Goal: Use online tool/utility: Utilize a website feature to perform a specific function

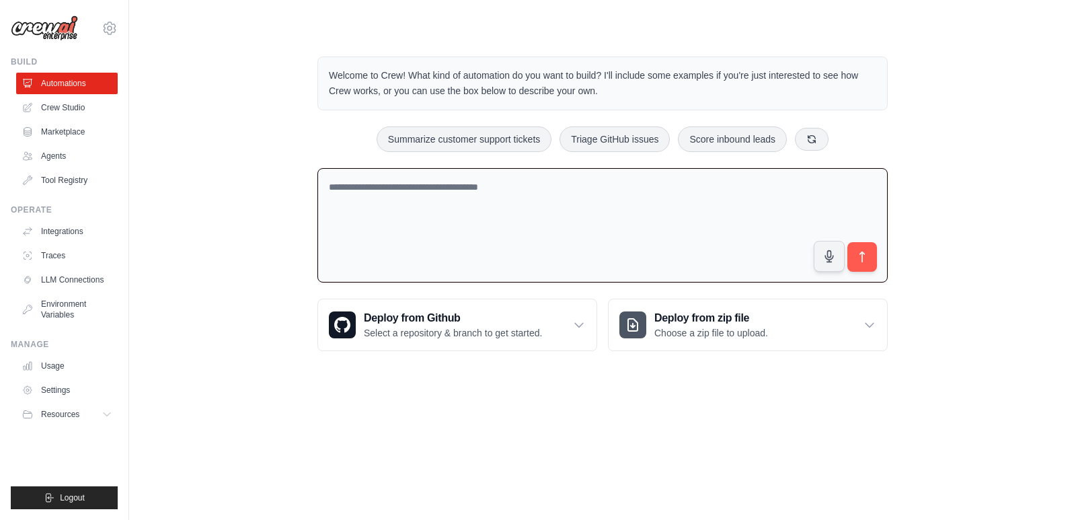
click at [739, 198] on textarea at bounding box center [602, 225] width 570 height 115
click at [514, 131] on button "Summarize customer support tickets" at bounding box center [464, 139] width 175 height 26
type textarea "**********"
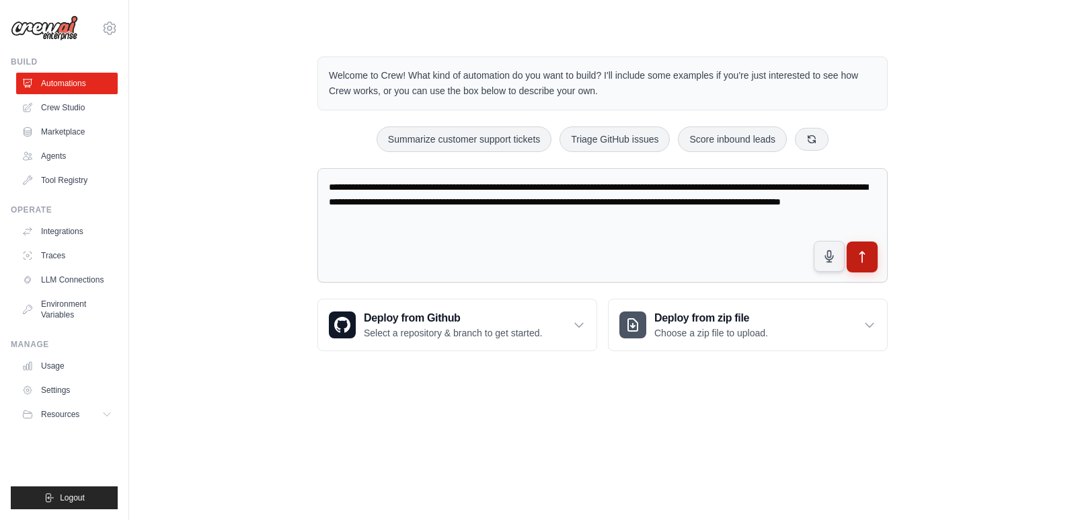
click at [867, 254] on icon "submit" at bounding box center [862, 257] width 14 height 14
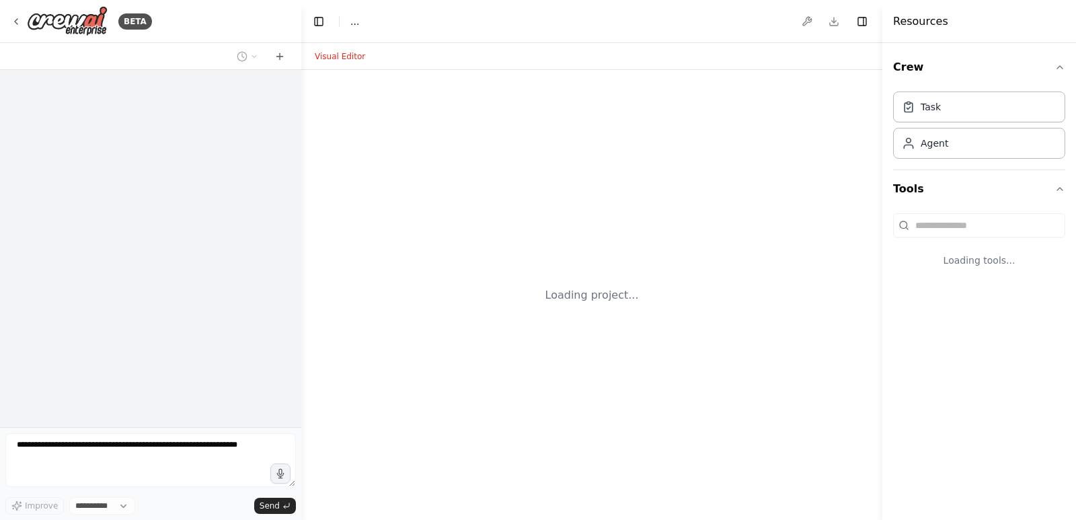
select select "****"
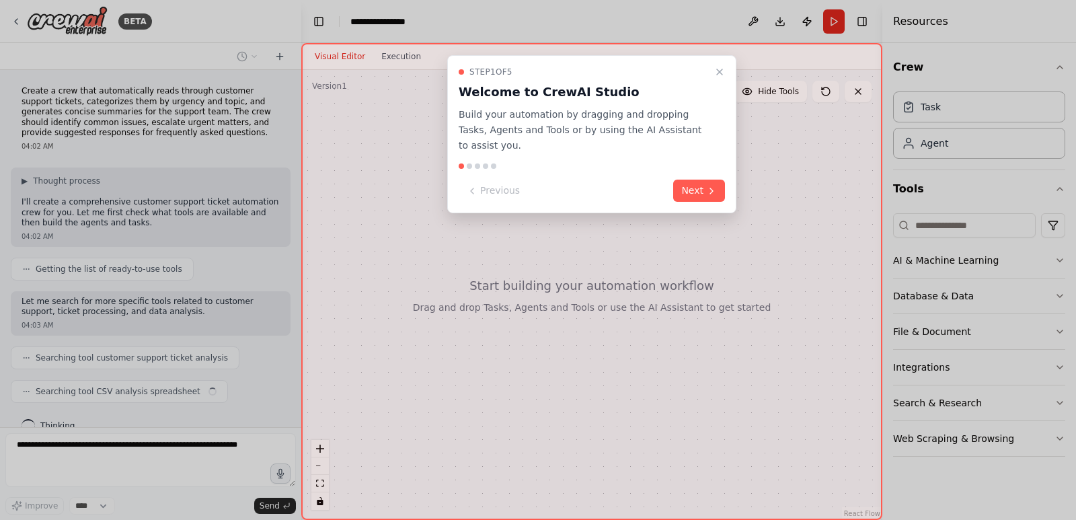
scroll to position [21, 0]
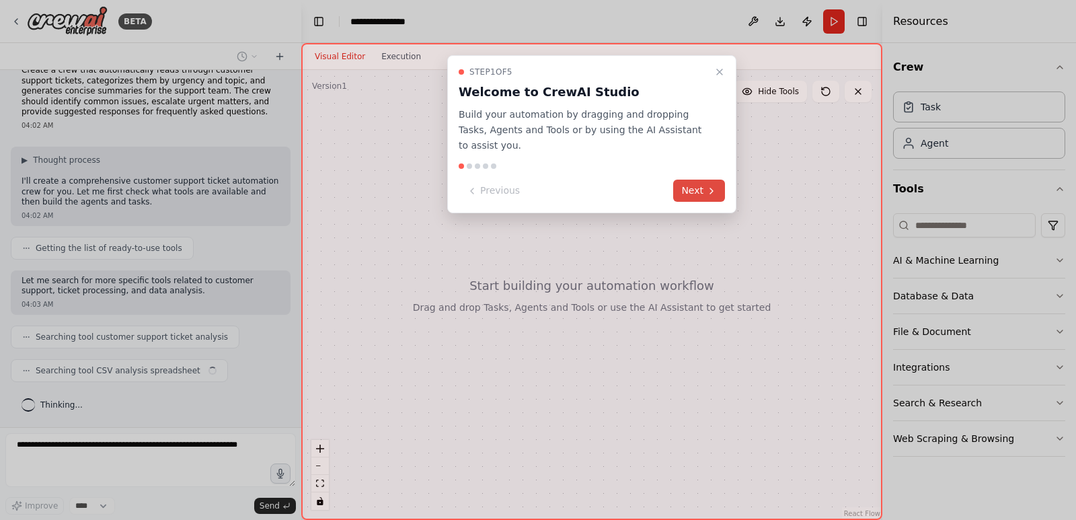
click at [693, 180] on button "Next" at bounding box center [699, 191] width 52 height 22
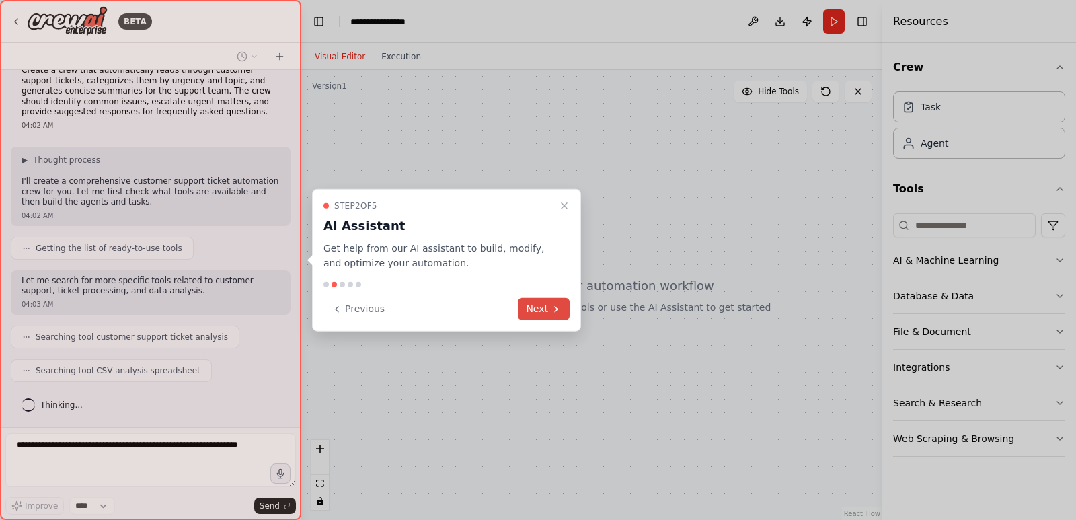
click at [559, 298] on button "Next" at bounding box center [544, 309] width 52 height 22
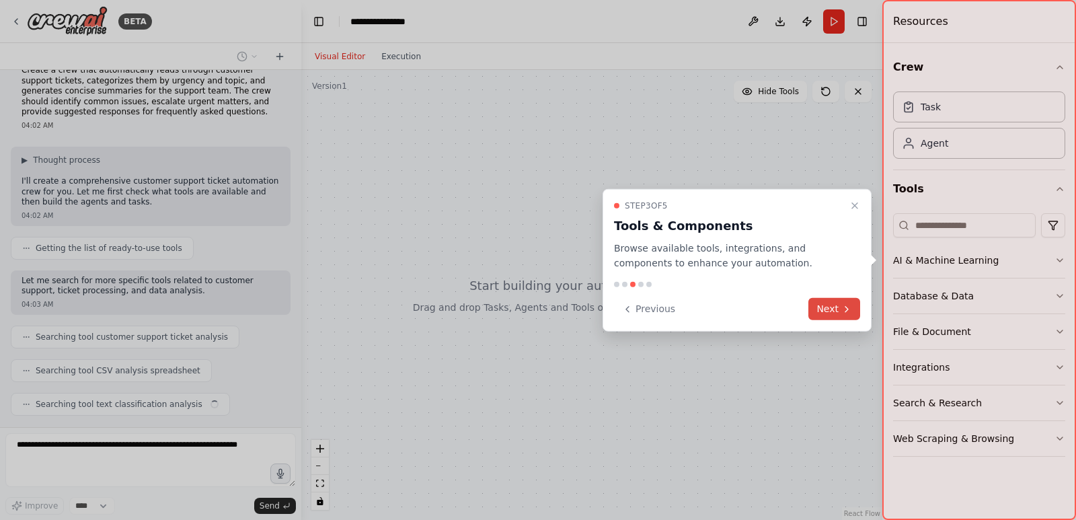
scroll to position [54, 0]
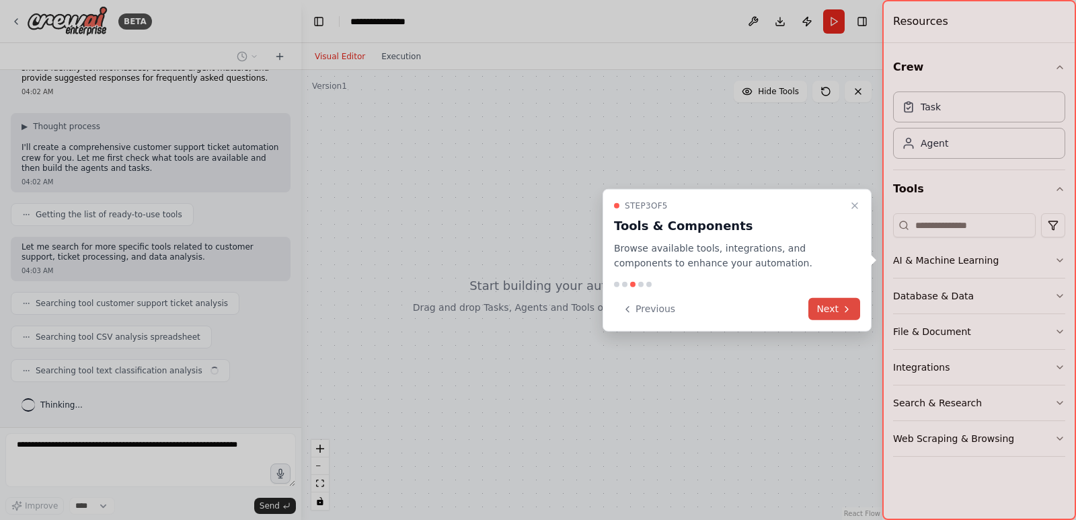
click at [844, 308] on icon at bounding box center [846, 308] width 11 height 11
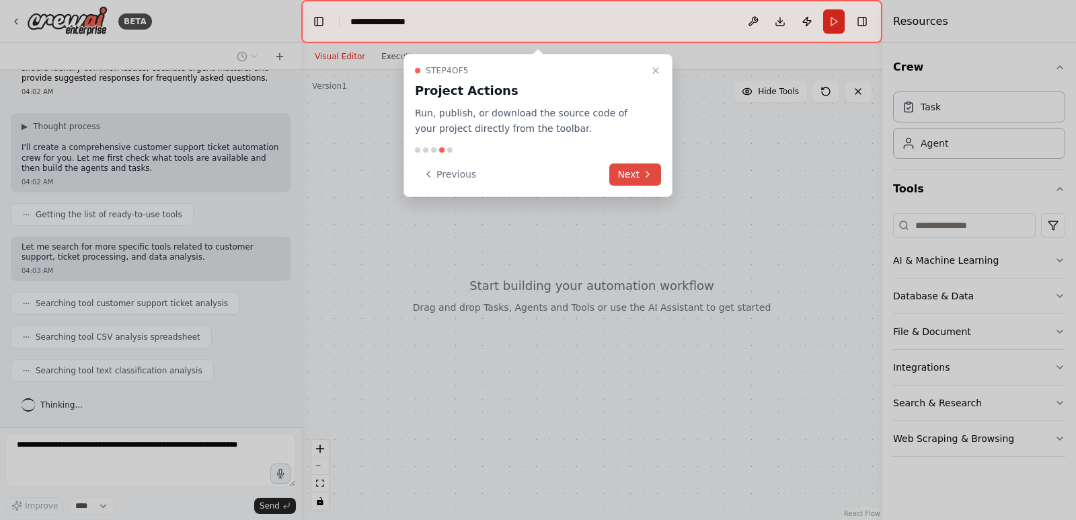
click at [624, 165] on button "Next" at bounding box center [635, 174] width 52 height 22
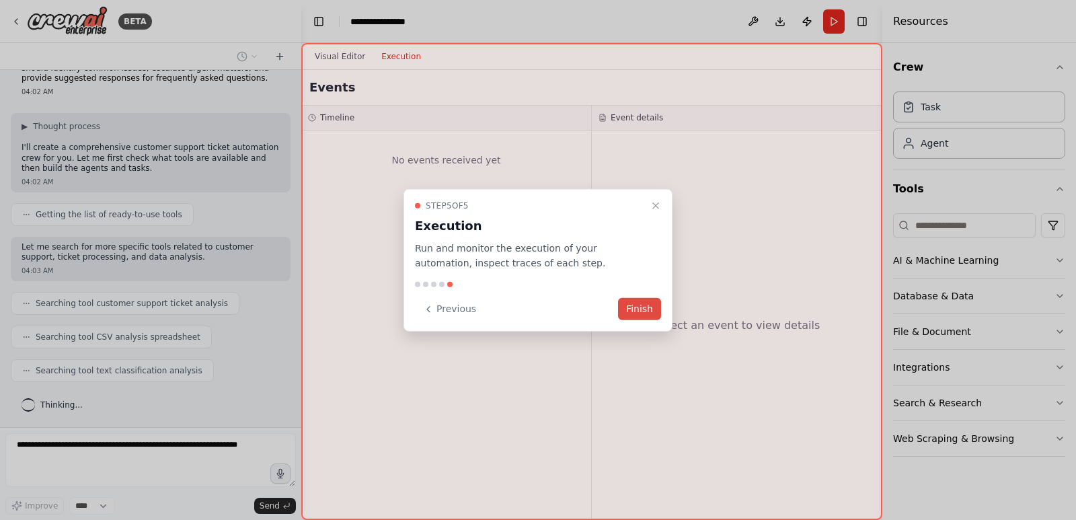
click at [644, 306] on button "Finish" at bounding box center [639, 309] width 43 height 22
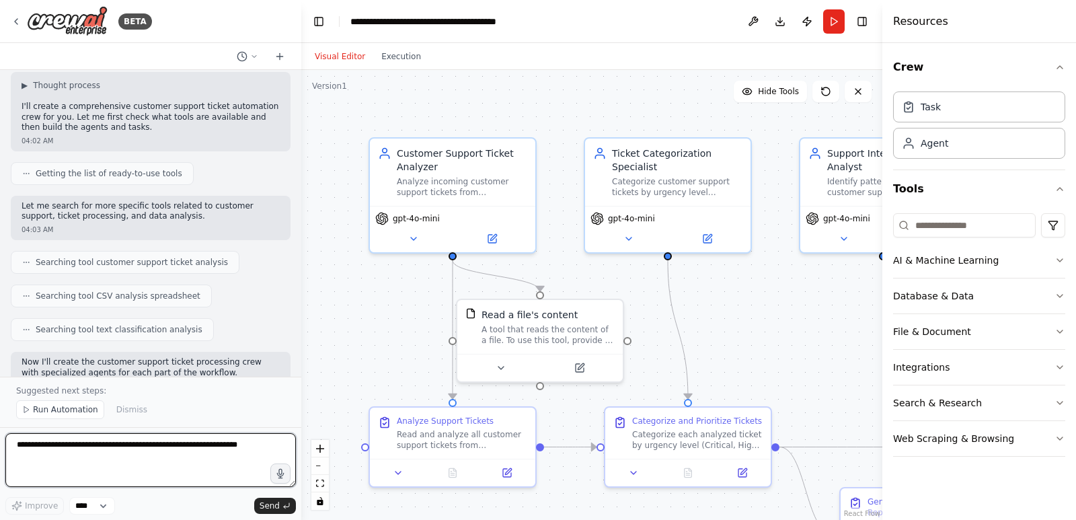
scroll to position [64, 0]
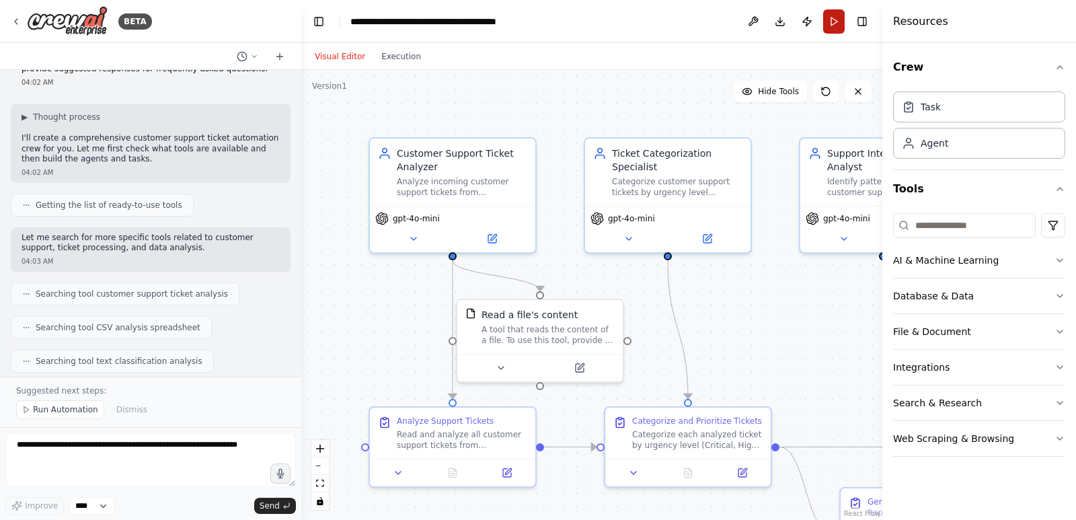
click at [838, 16] on button "Run" at bounding box center [834, 21] width 22 height 24
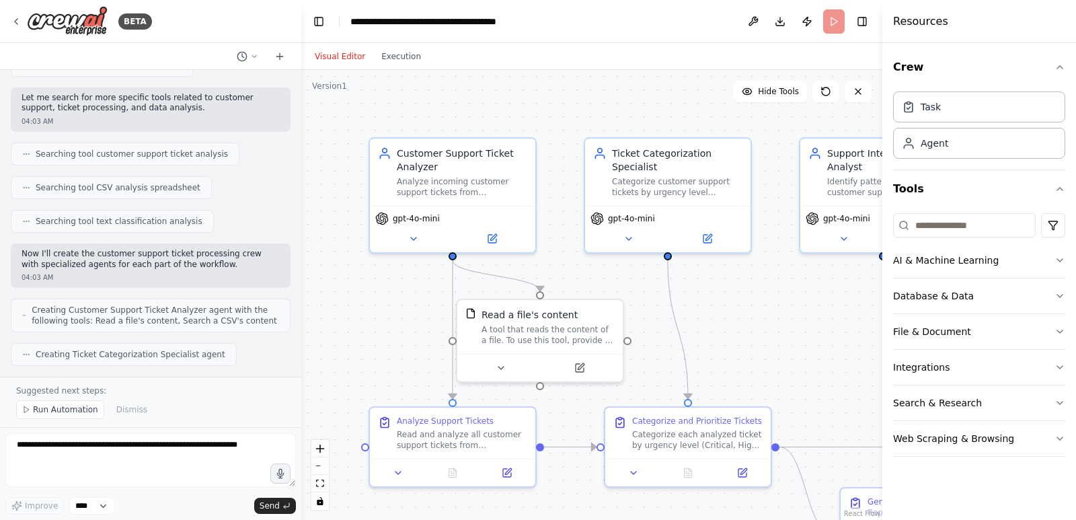
scroll to position [333, 0]
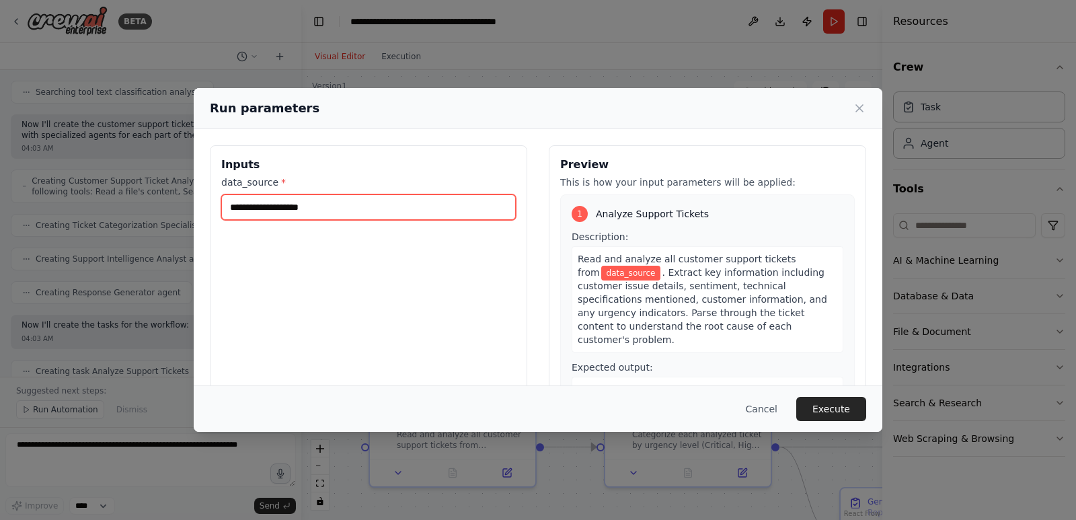
click at [290, 205] on input "data_source *" at bounding box center [368, 207] width 295 height 26
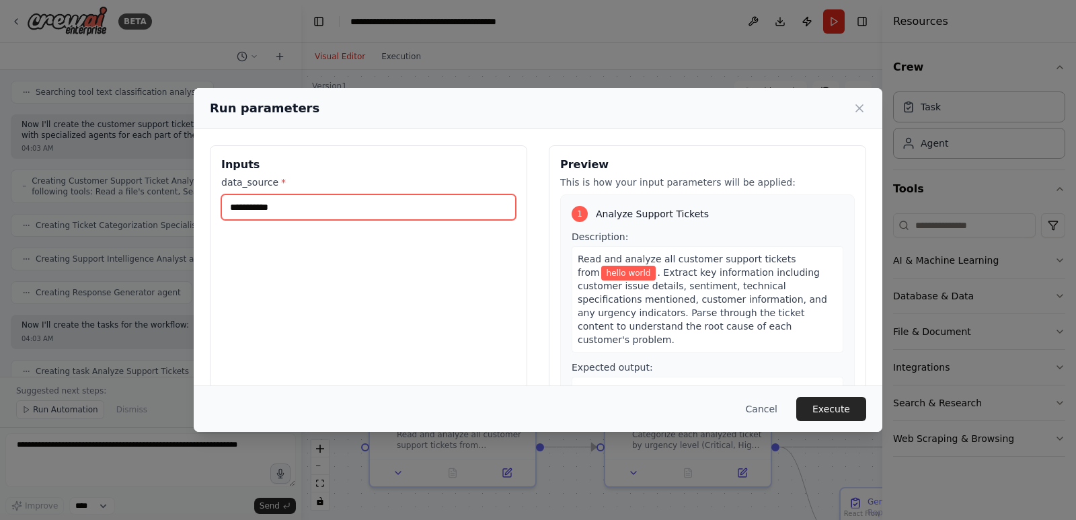
click at [256, 208] on input "**********" at bounding box center [368, 207] width 295 height 26
drag, startPoint x: 256, startPoint y: 208, endPoint x: 250, endPoint y: 207, distance: 6.9
click at [250, 207] on input "**********" at bounding box center [368, 207] width 295 height 26
click at [332, 206] on input "**********" at bounding box center [368, 207] width 295 height 26
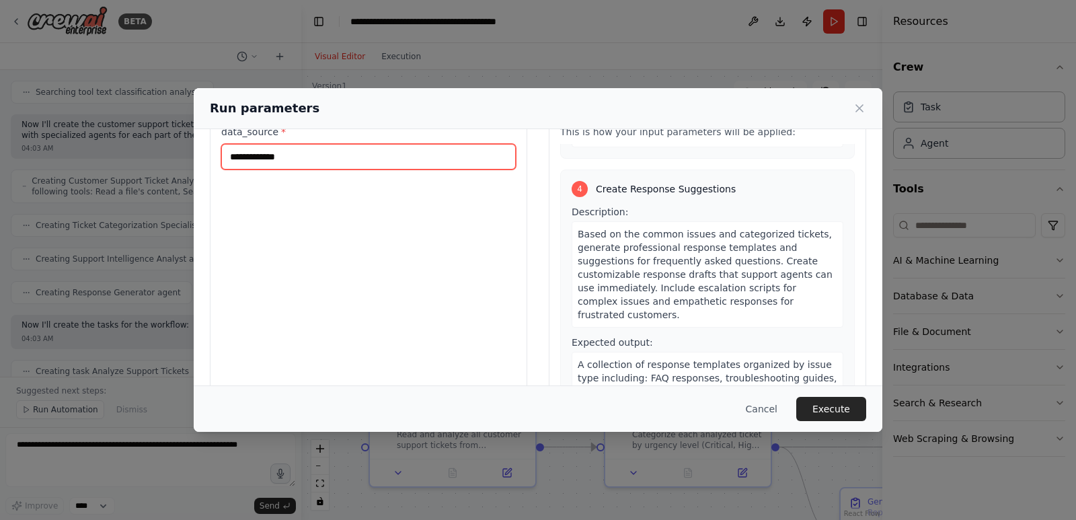
scroll to position [95, 0]
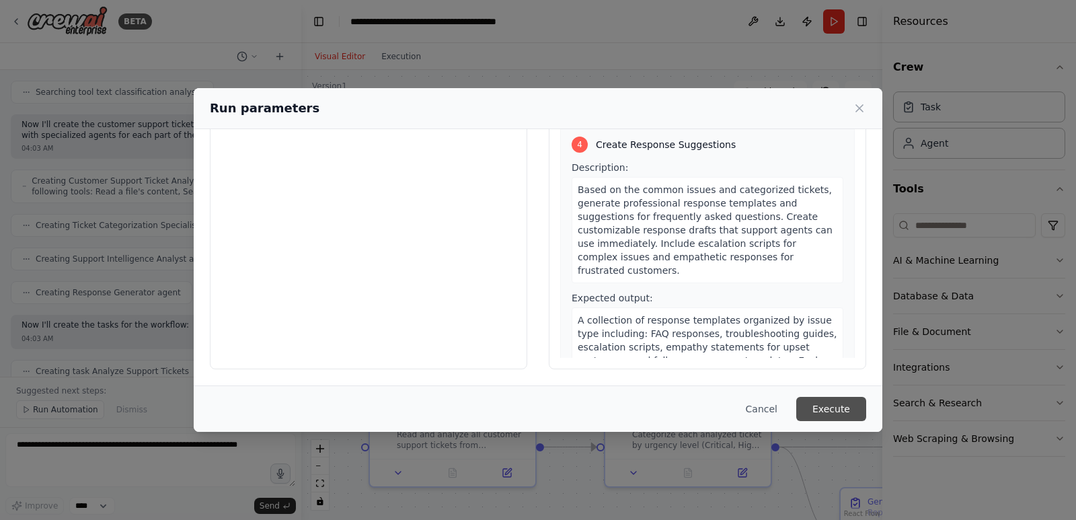
type input "**********"
click at [829, 412] on button "Execute" at bounding box center [831, 409] width 70 height 24
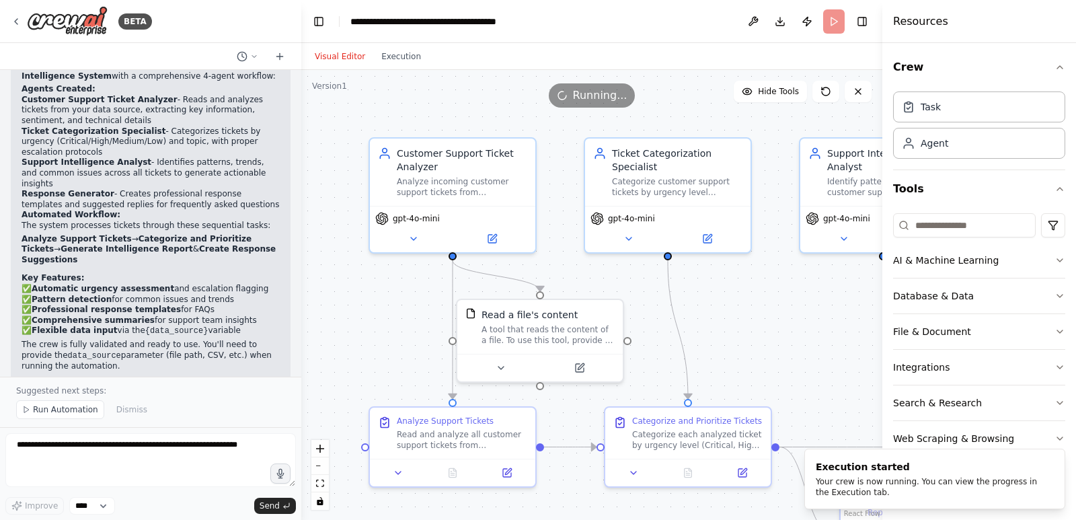
scroll to position [1187, 0]
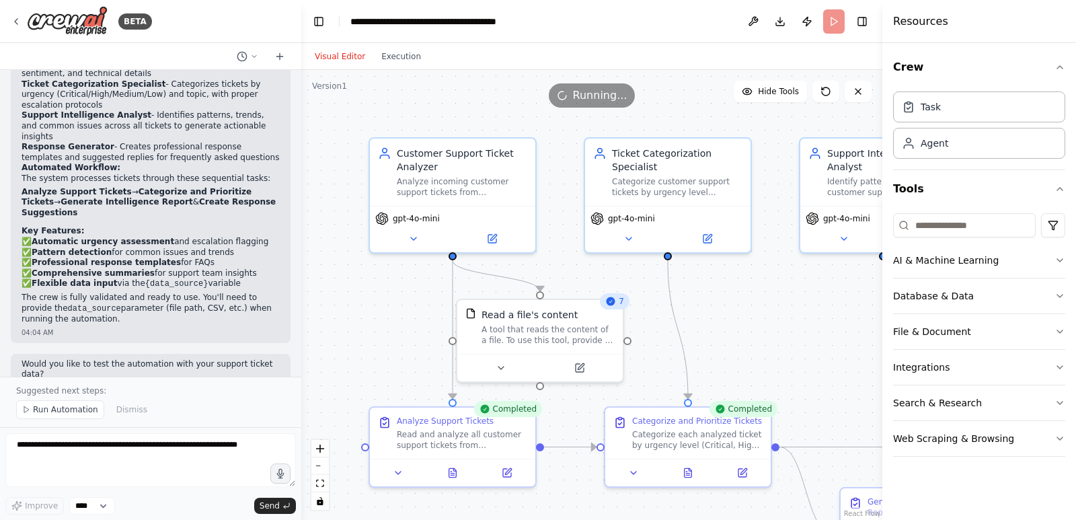
click at [615, 67] on div "Visual Editor Execution" at bounding box center [591, 56] width 581 height 27
drag, startPoint x: 239, startPoint y: 189, endPoint x: 13, endPoint y: 285, distance: 245.6
click at [32, 269] on div "Perfect! I've created your Customer Support Ticket Intelligence System with a c…" at bounding box center [151, 175] width 280 height 335
click at [54, 408] on span "Run Automation" at bounding box center [65, 409] width 65 height 11
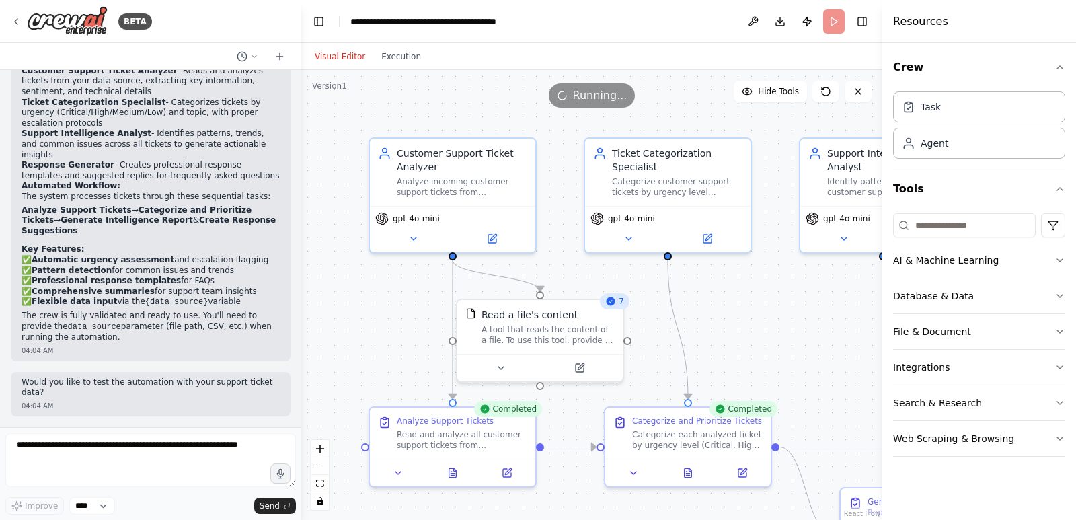
scroll to position [1137, 0]
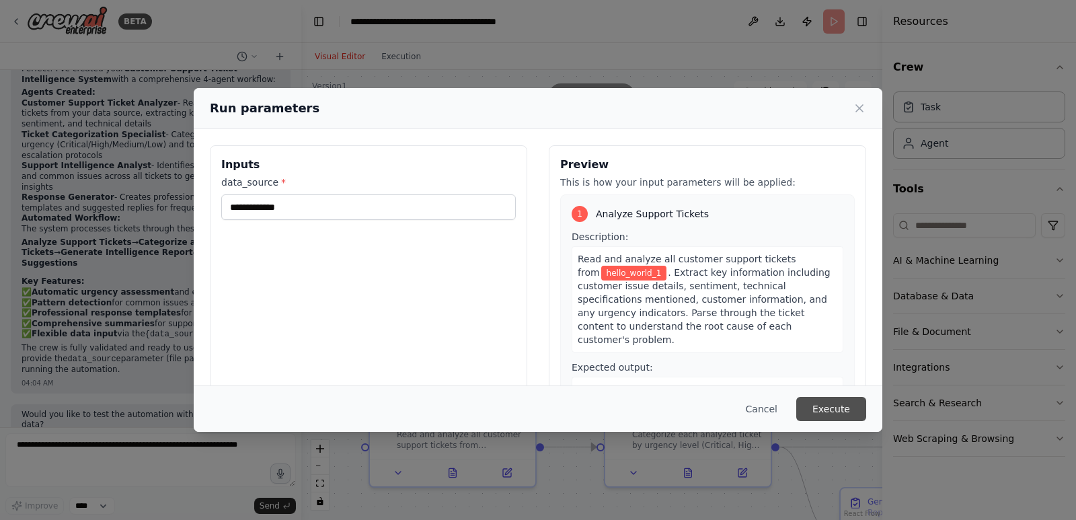
click at [829, 414] on button "Execute" at bounding box center [831, 409] width 70 height 24
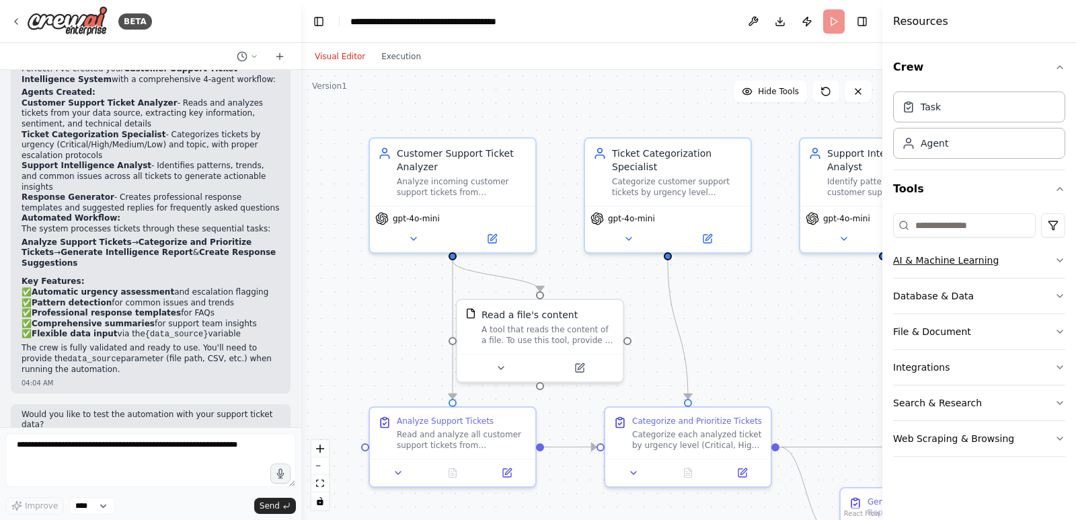
click at [1056, 264] on icon "button" at bounding box center [1060, 260] width 11 height 11
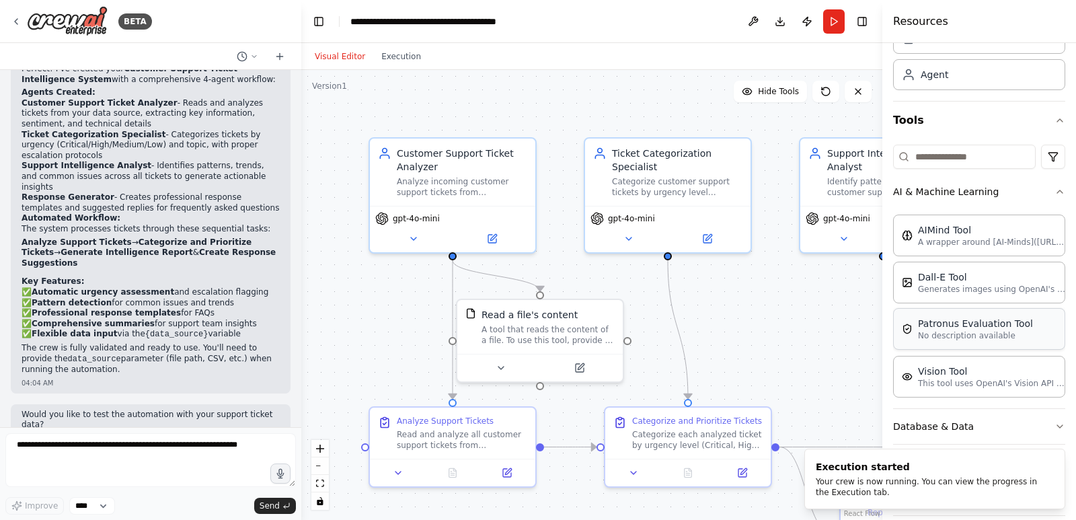
scroll to position [157, 0]
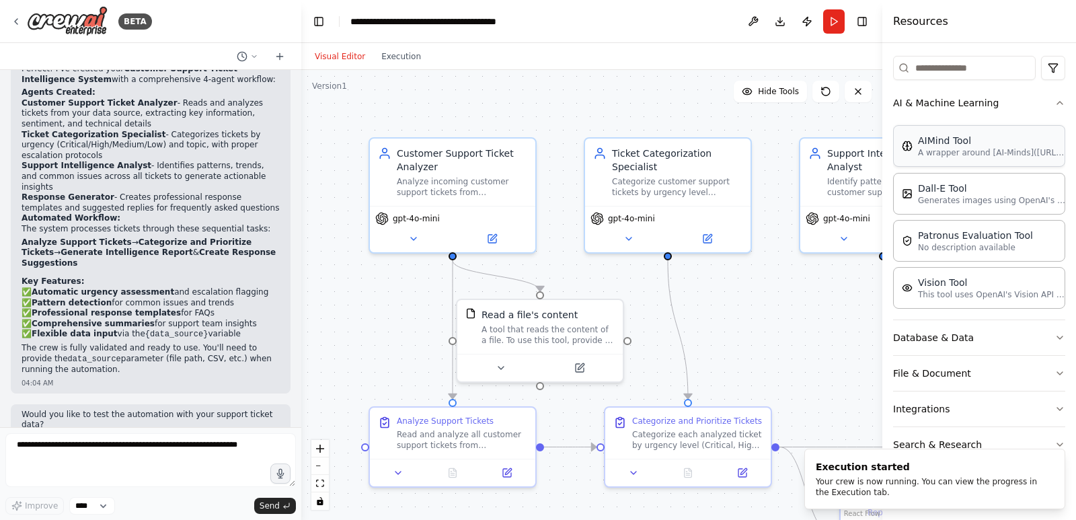
click at [999, 163] on div "AIMind Tool A wrapper around [AI-Minds](https://mindsdb.com/minds). Useful for …" at bounding box center [979, 146] width 172 height 42
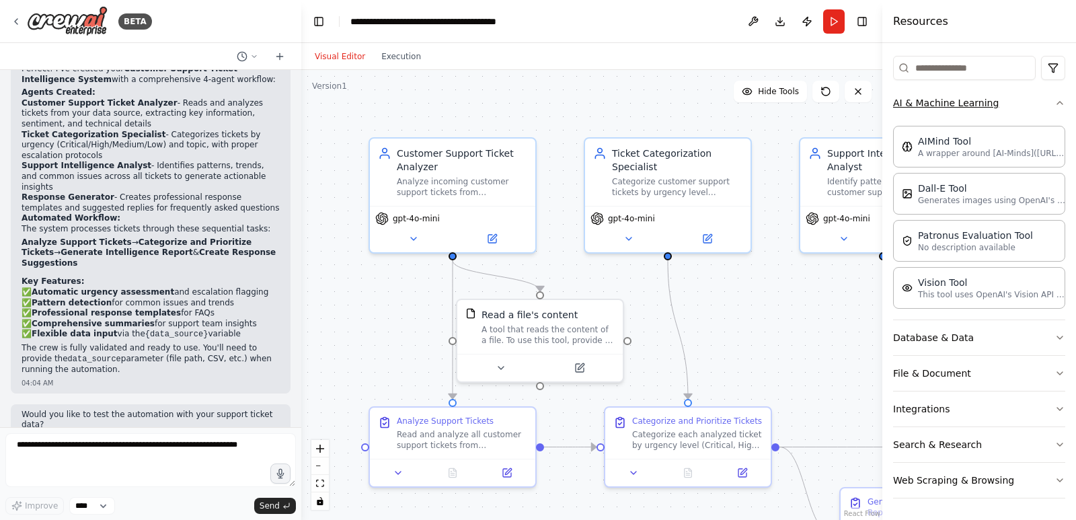
click at [1031, 108] on button "AI & Machine Learning" at bounding box center [979, 102] width 172 height 35
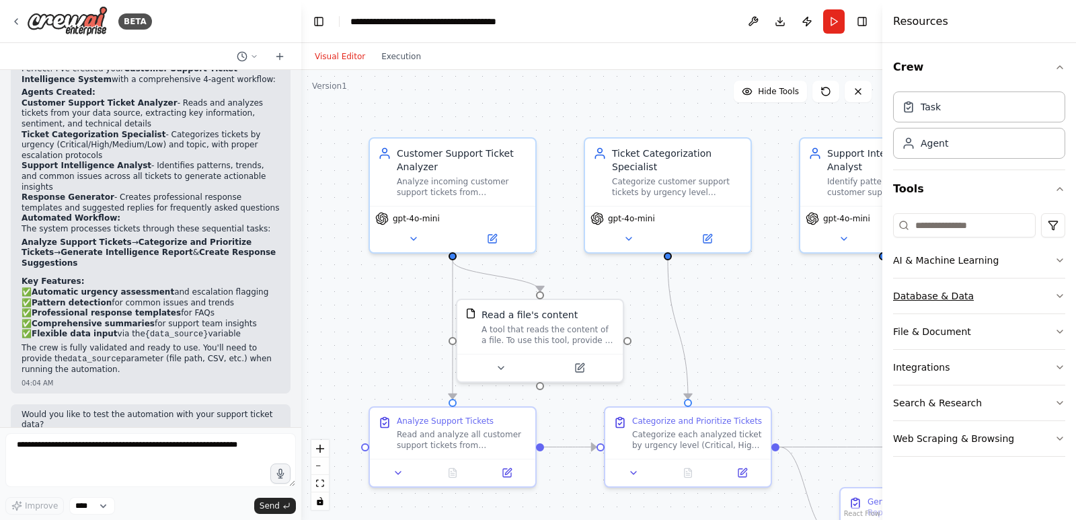
click at [1053, 292] on button "Database & Data" at bounding box center [979, 295] width 172 height 35
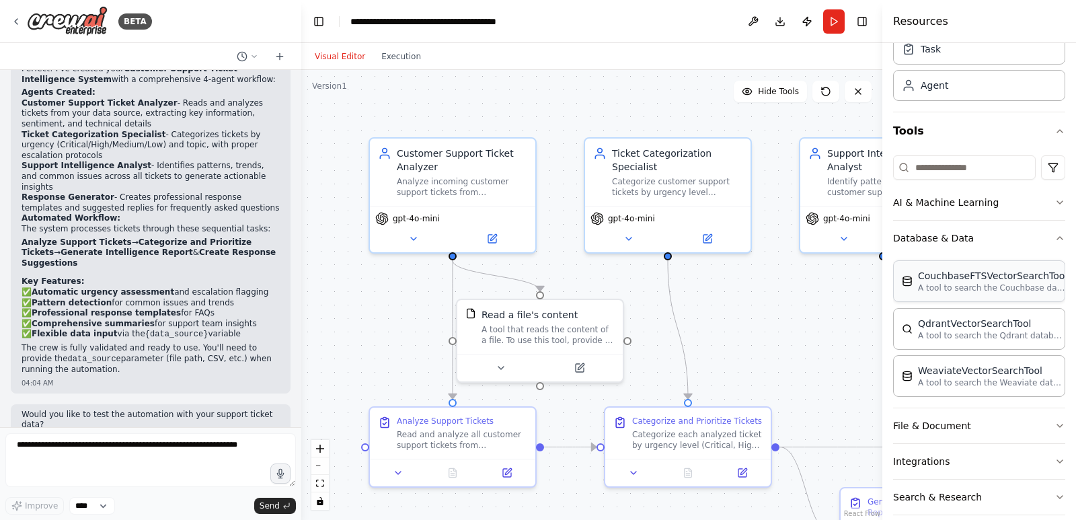
scroll to position [110, 0]
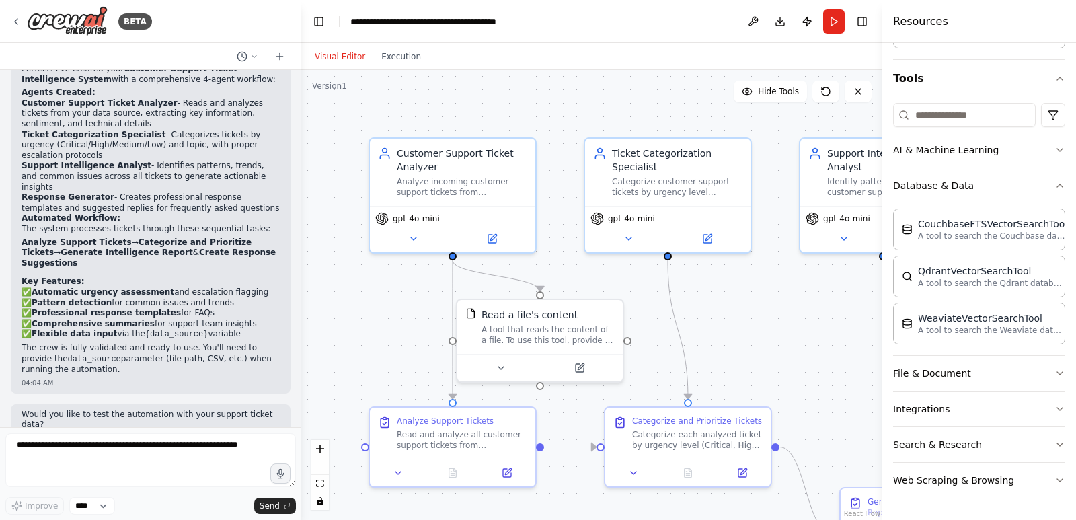
click at [994, 186] on button "Database & Data" at bounding box center [979, 185] width 172 height 35
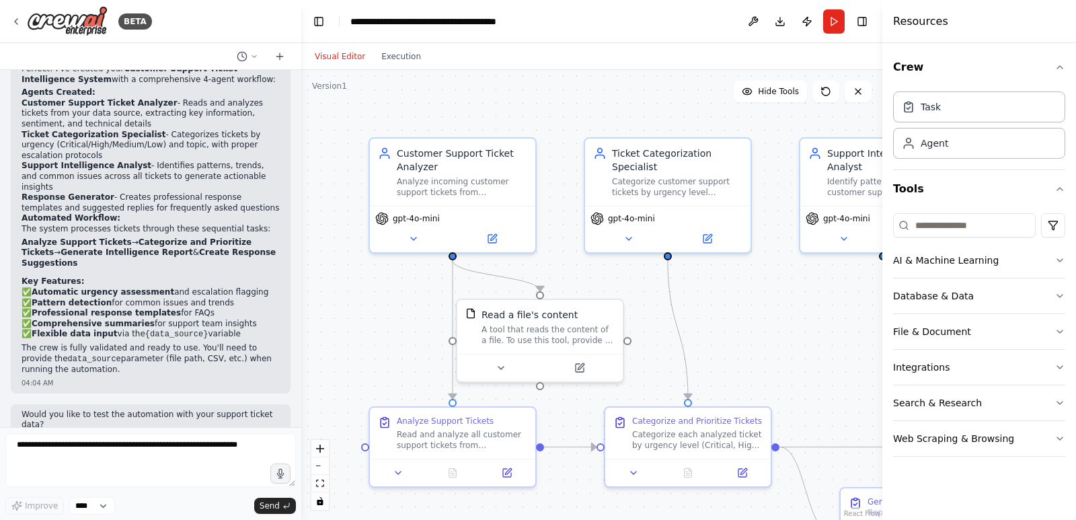
click at [878, 130] on button "Toggle Sidebar" at bounding box center [882, 260] width 11 height 520
